Goal: Book appointment/travel/reservation

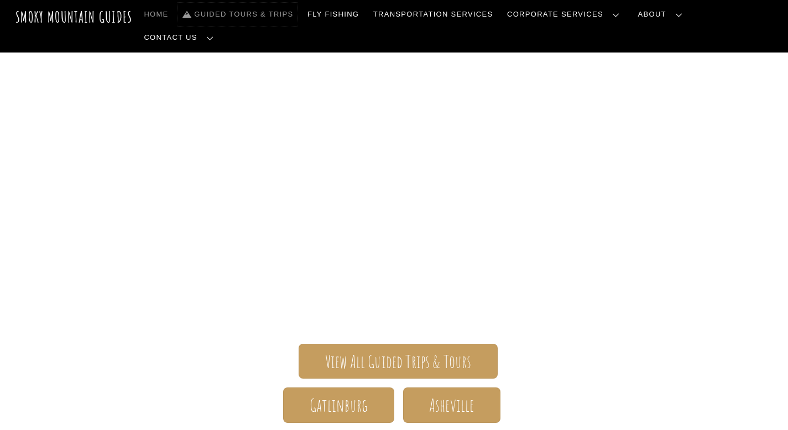
click at [298, 13] on link "Guided Tours & Trips" at bounding box center [237, 14] width 119 height 23
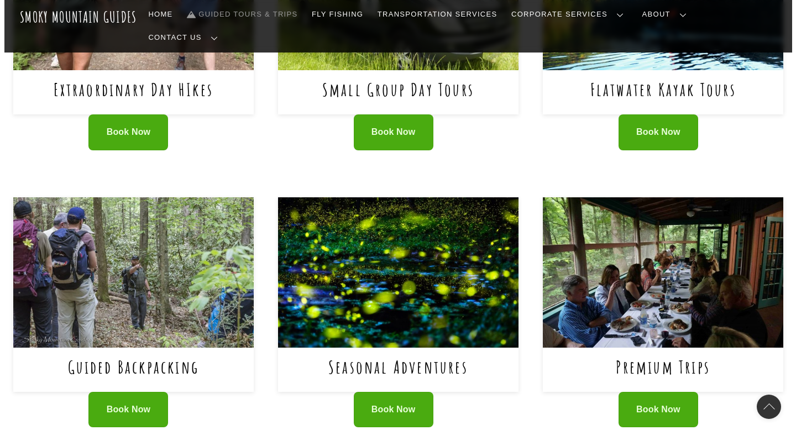
scroll to position [575, 0]
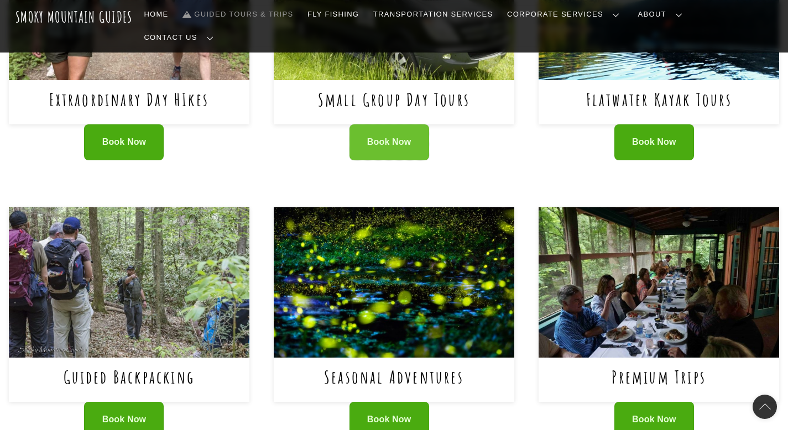
click at [400, 137] on span "Book Now" at bounding box center [389, 143] width 44 height 12
